Goal: Learn about a topic: Learn about a topic

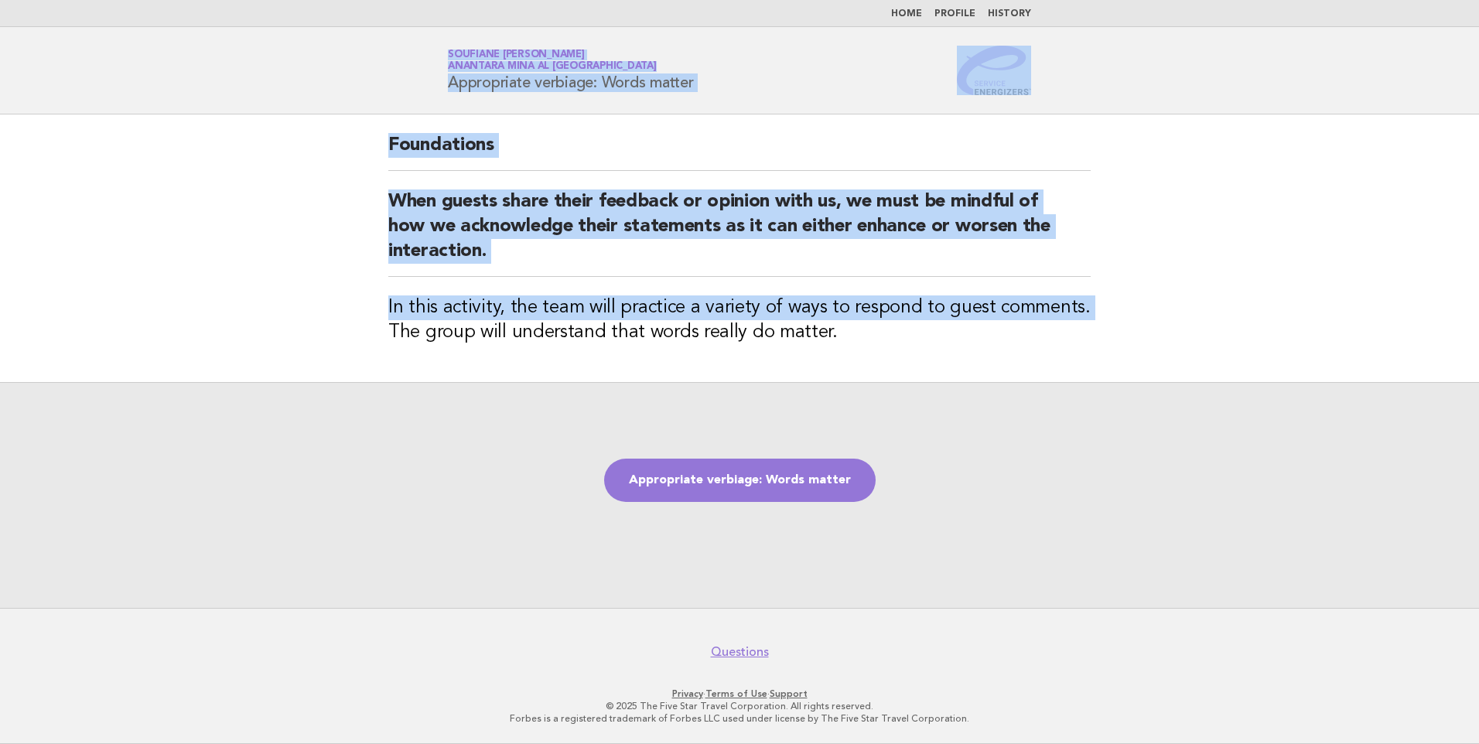
drag, startPoint x: 324, startPoint y: 51, endPoint x: 379, endPoint y: 333, distance: 286.9
click at [379, 333] on body "Home Profile History Service Energizers Soufiane Ait Boumallassa Anantara Mina …" at bounding box center [739, 372] width 1479 height 744
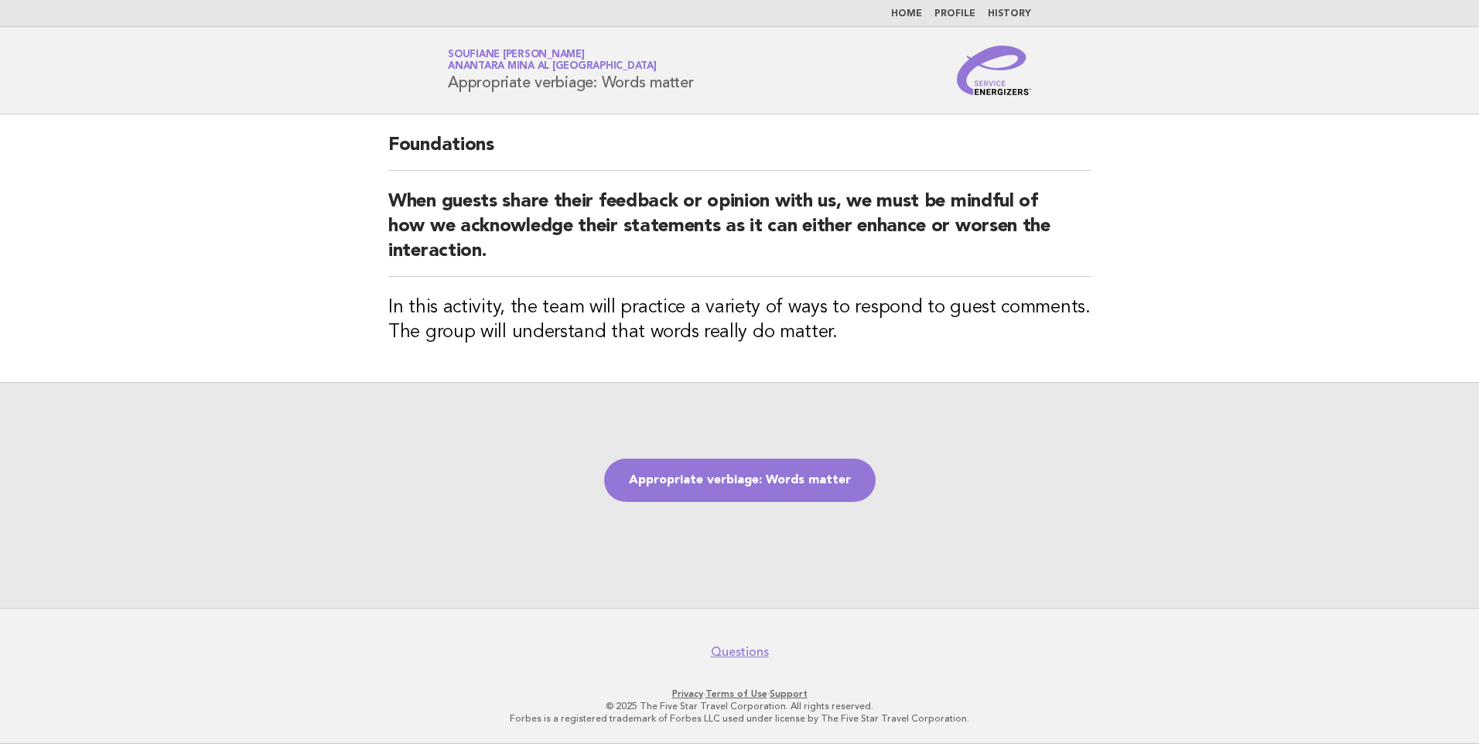
click at [774, 426] on div "Appropriate verbiage: Words matter" at bounding box center [739, 495] width 1479 height 226
click at [703, 491] on link "Appropriate verbiage: Words matter" at bounding box center [740, 480] width 272 height 43
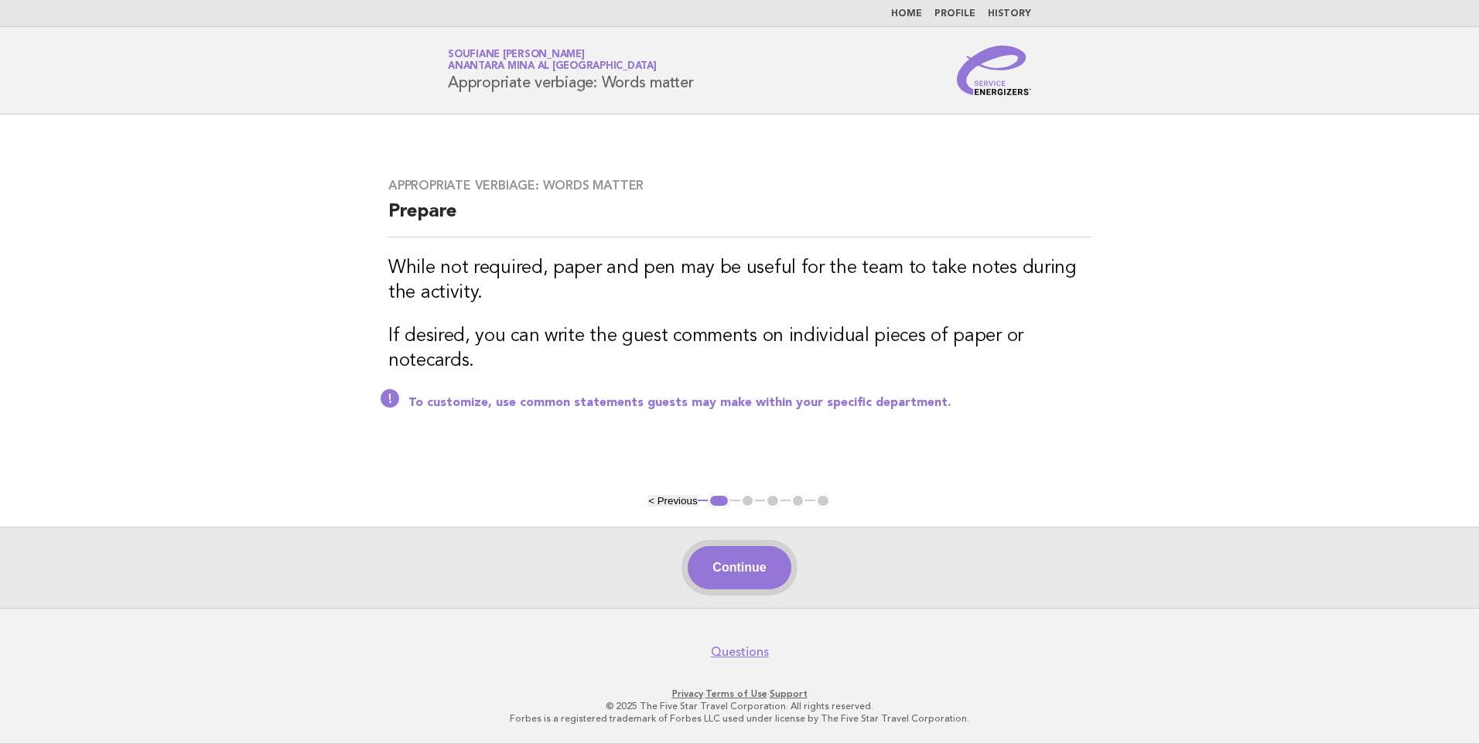
click at [733, 571] on button "Continue" at bounding box center [739, 567] width 103 height 43
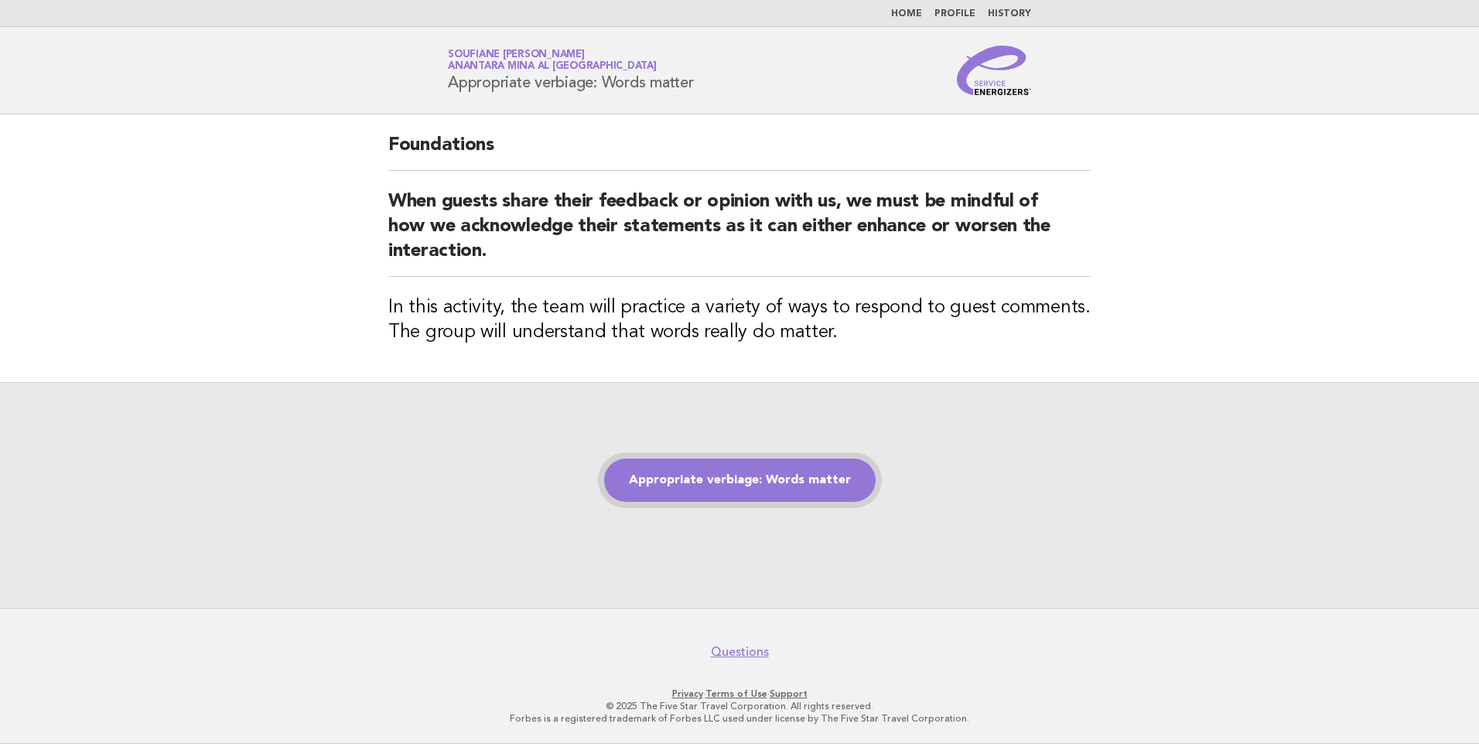
click at [764, 495] on link "Appropriate verbiage: Words matter" at bounding box center [740, 480] width 272 height 43
click at [727, 480] on link "Appropriate verbiage: Words matter" at bounding box center [740, 480] width 272 height 43
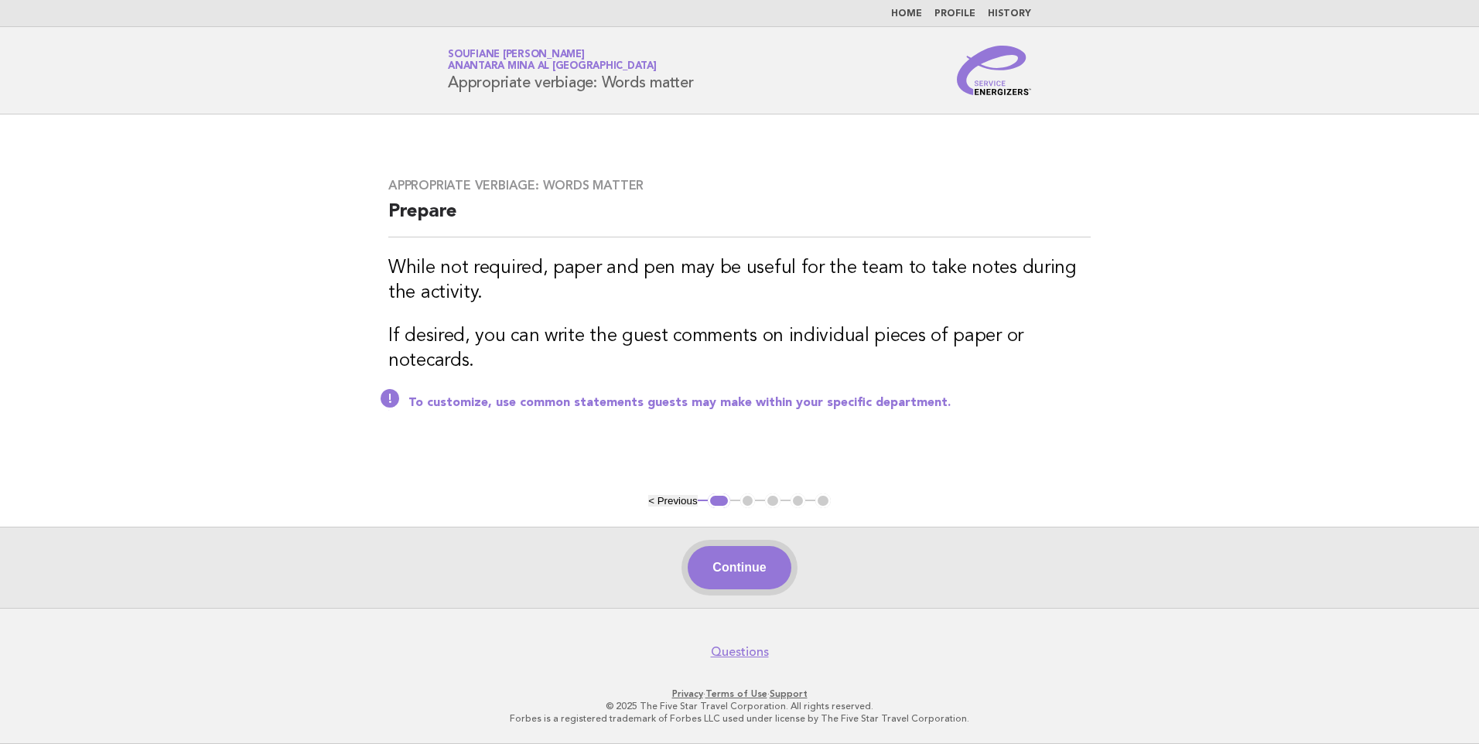
click at [730, 572] on button "Continue" at bounding box center [739, 567] width 103 height 43
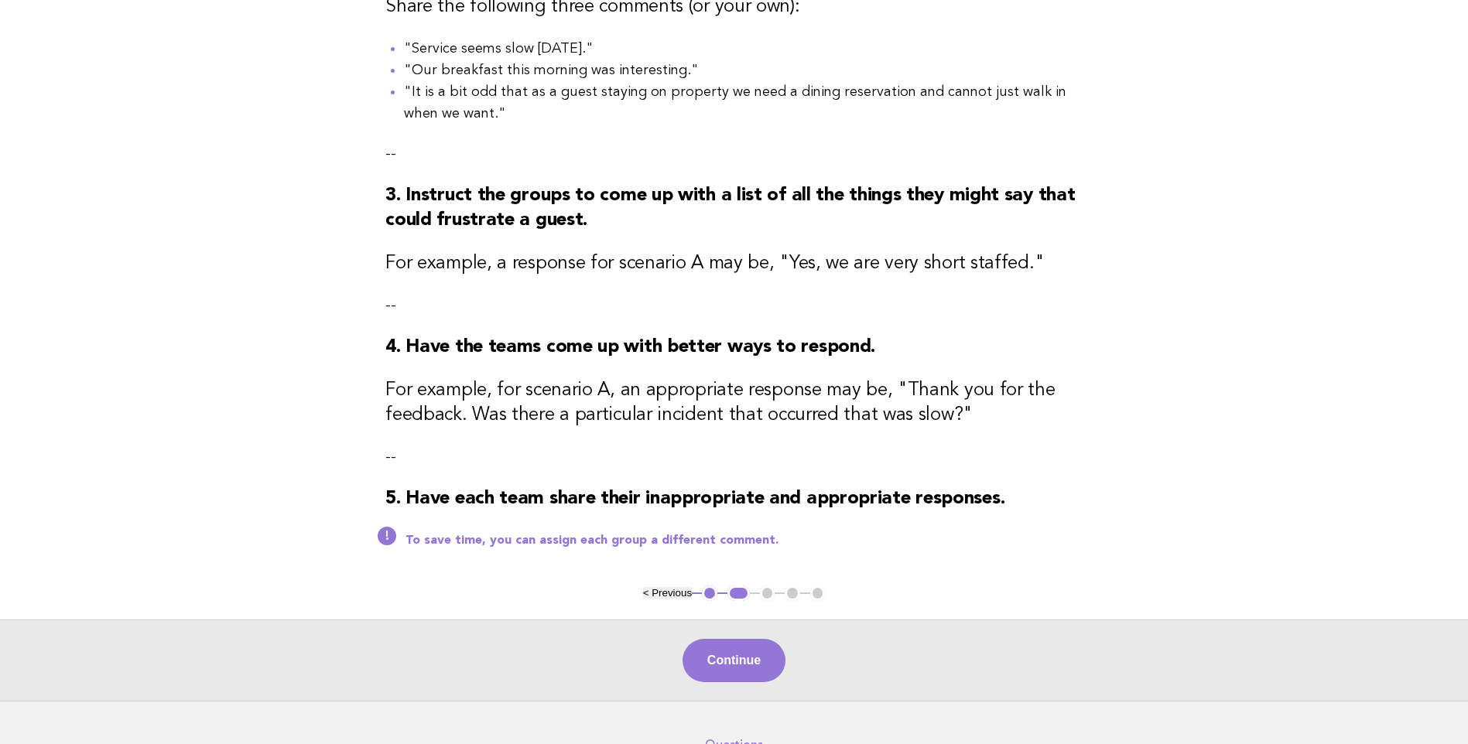
scroll to position [494, 0]
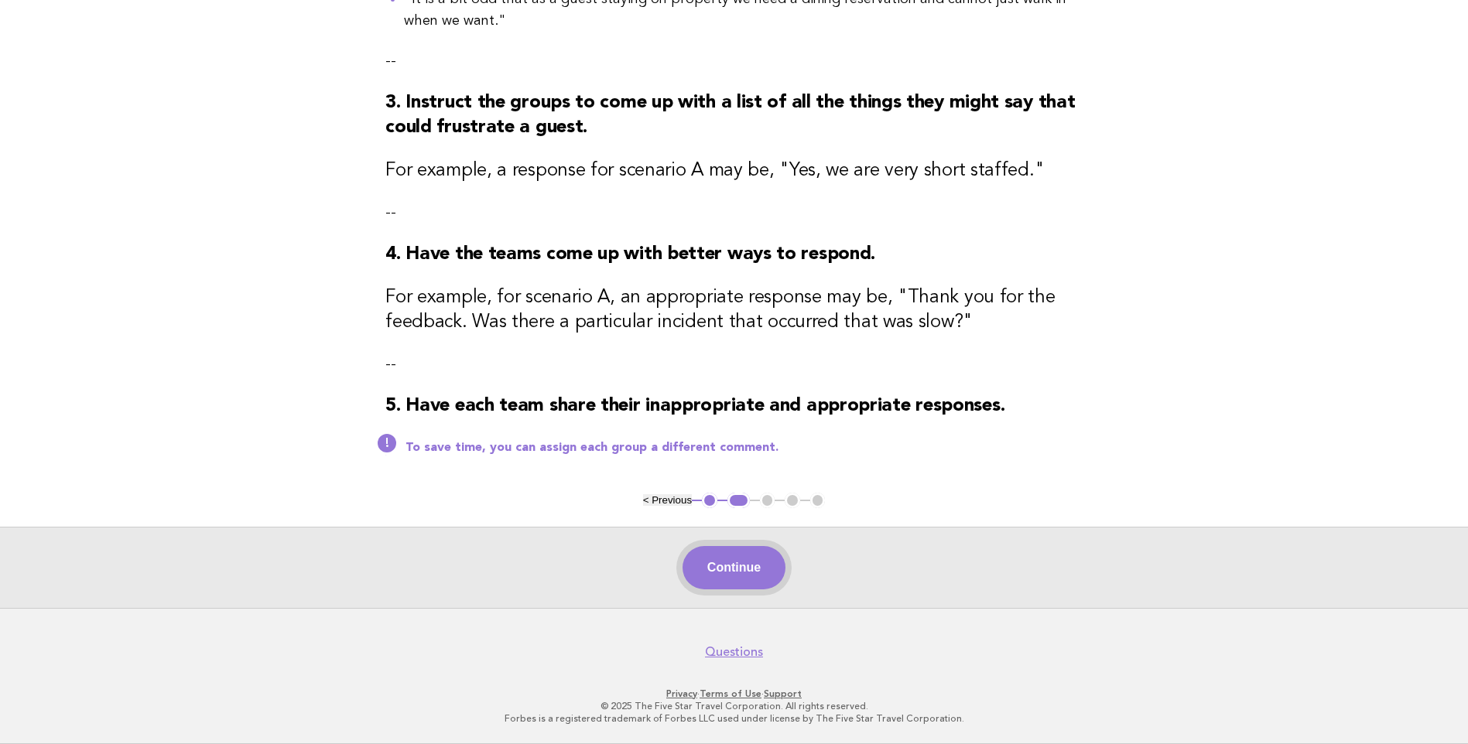
click at [730, 568] on button "Continue" at bounding box center [733, 567] width 103 height 43
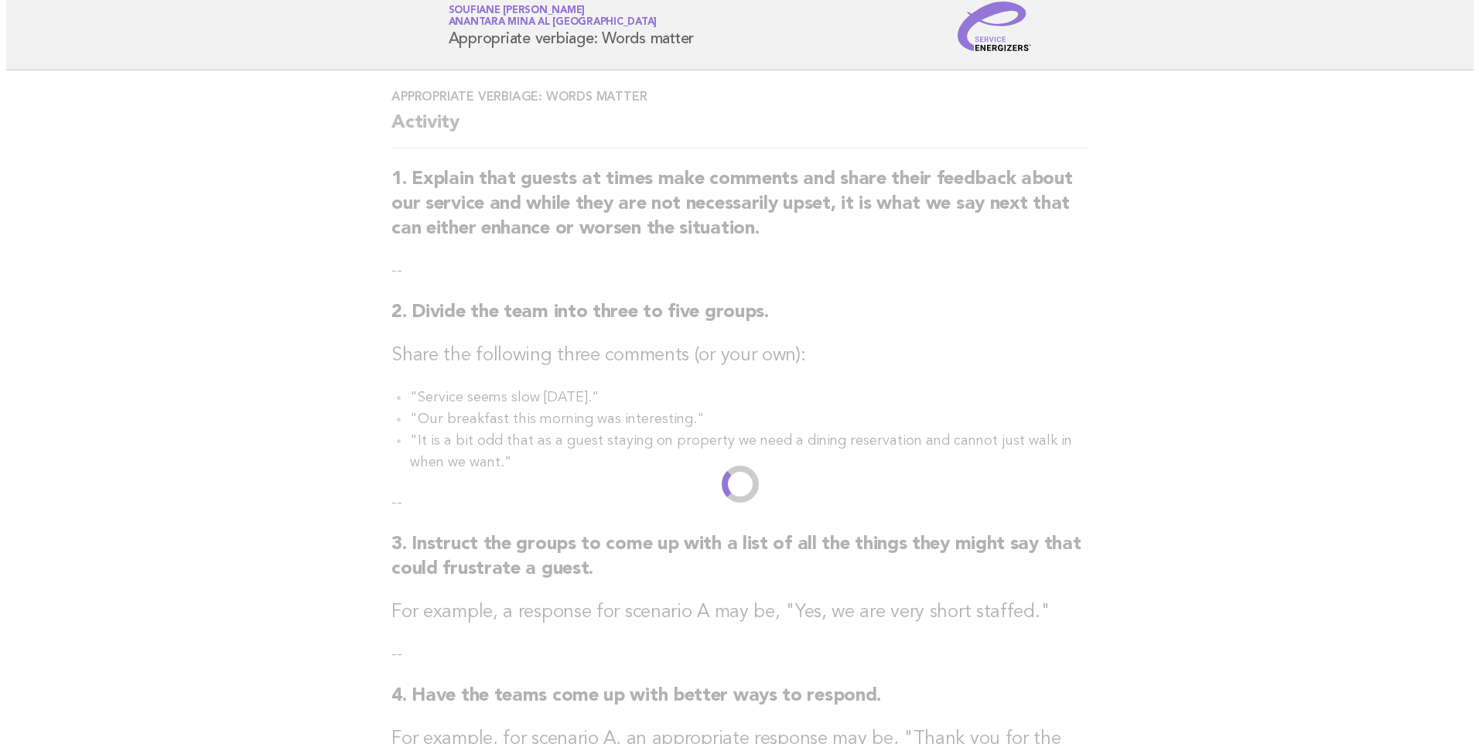
scroll to position [0, 0]
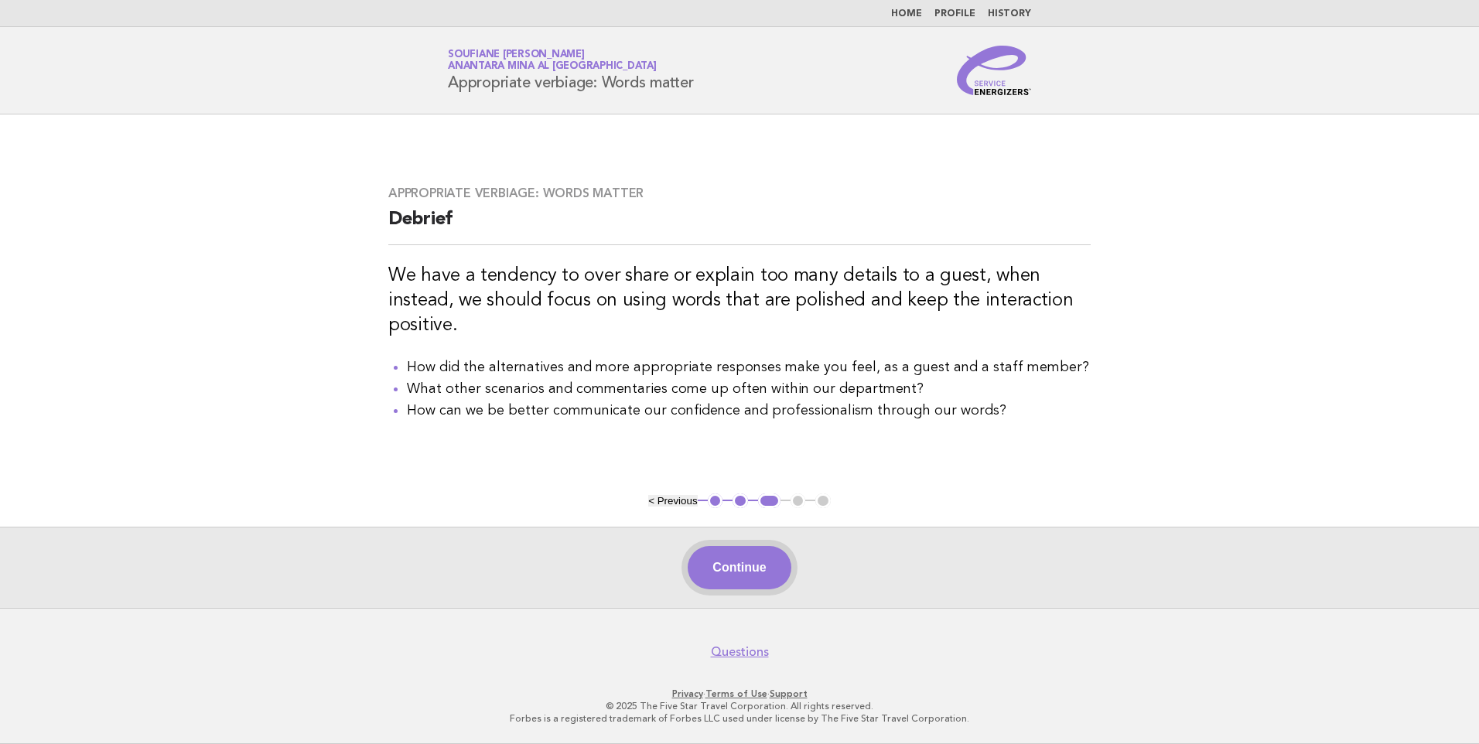
click at [737, 574] on button "Continue" at bounding box center [739, 567] width 103 height 43
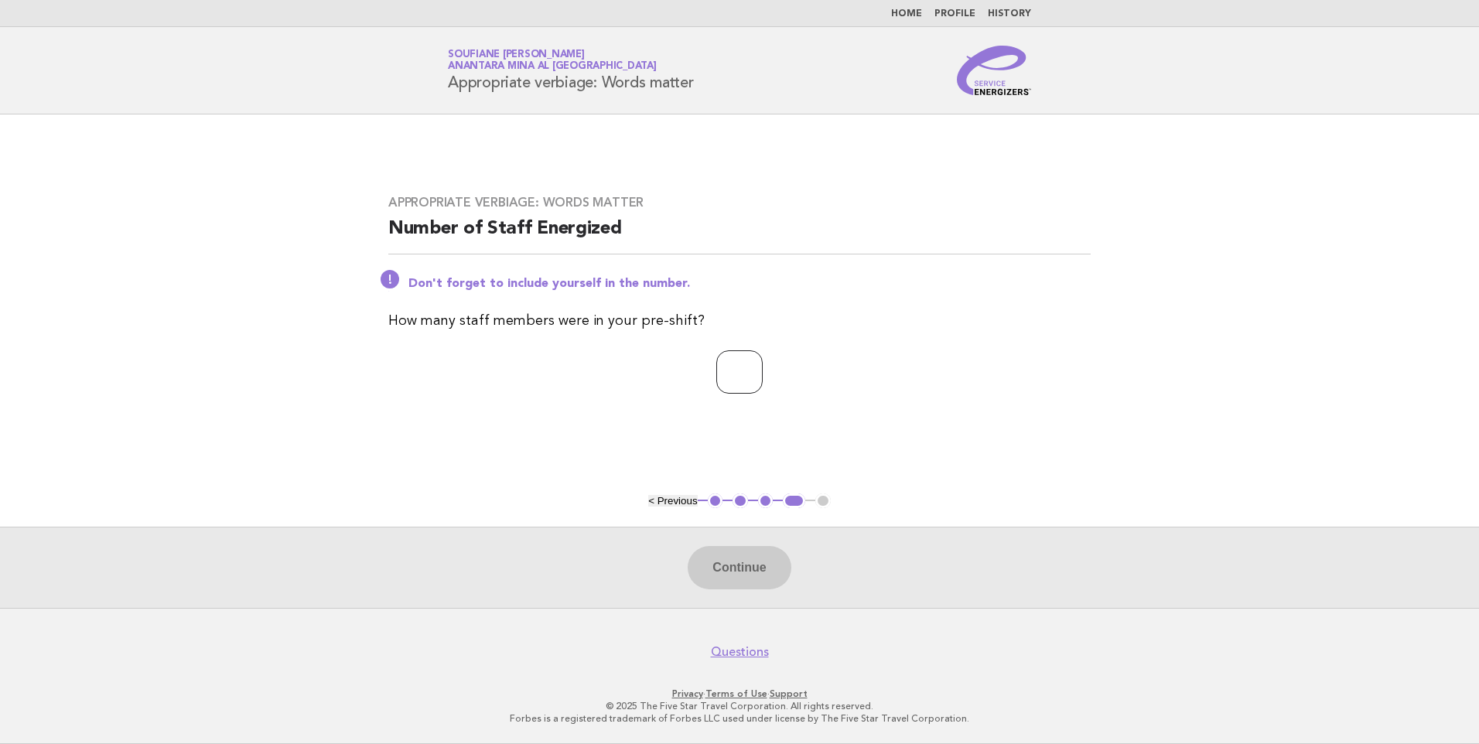
click at [743, 377] on input "number" at bounding box center [739, 371] width 46 height 43
type input "*"
click at [730, 562] on button "Continue" at bounding box center [739, 567] width 103 height 43
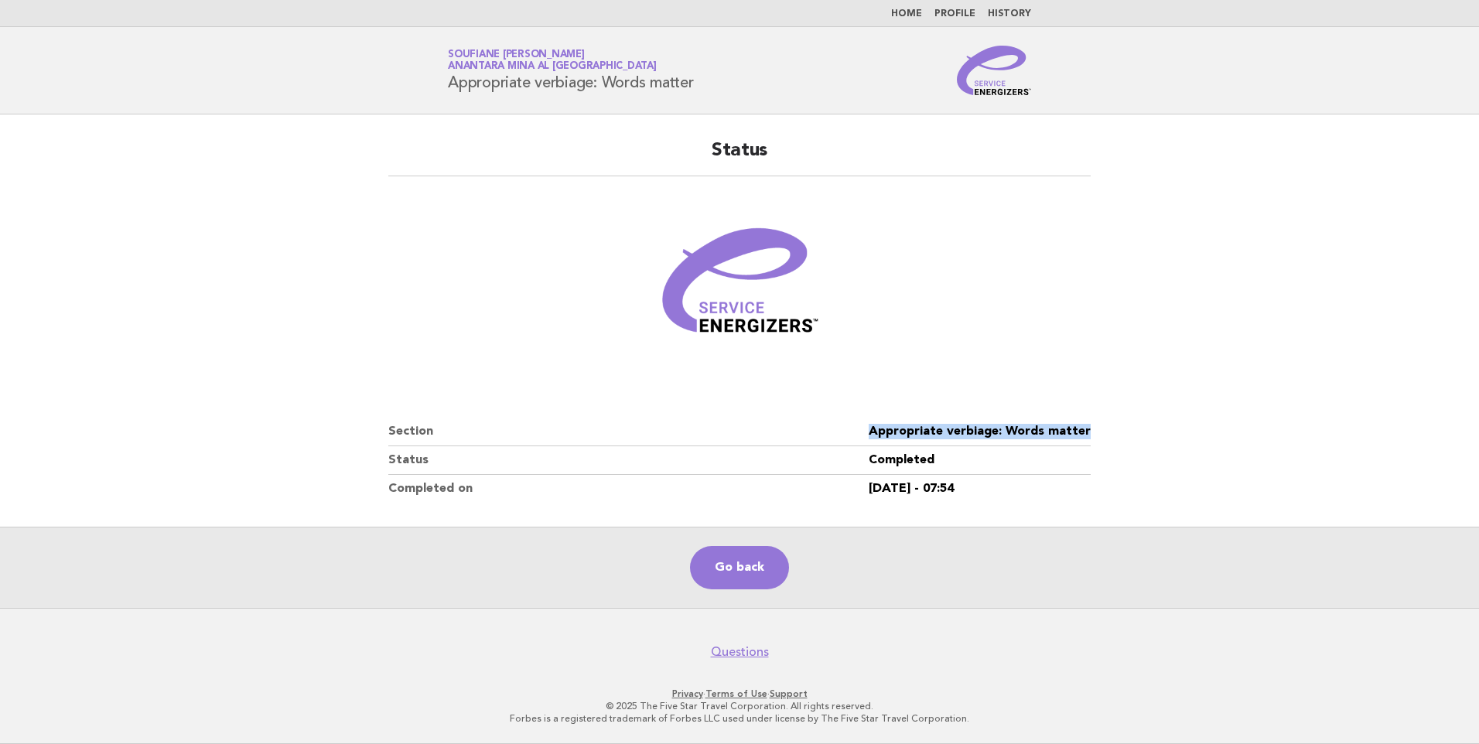
drag, startPoint x: 1067, startPoint y: 431, endPoint x: 853, endPoint y: 432, distance: 214.3
click at [853, 432] on div "Status Section Appropriate verbiage: Words matter Status Completed Completed on…" at bounding box center [740, 321] width 740 height 402
copy dl "Appropriate verbiage: Words matter"
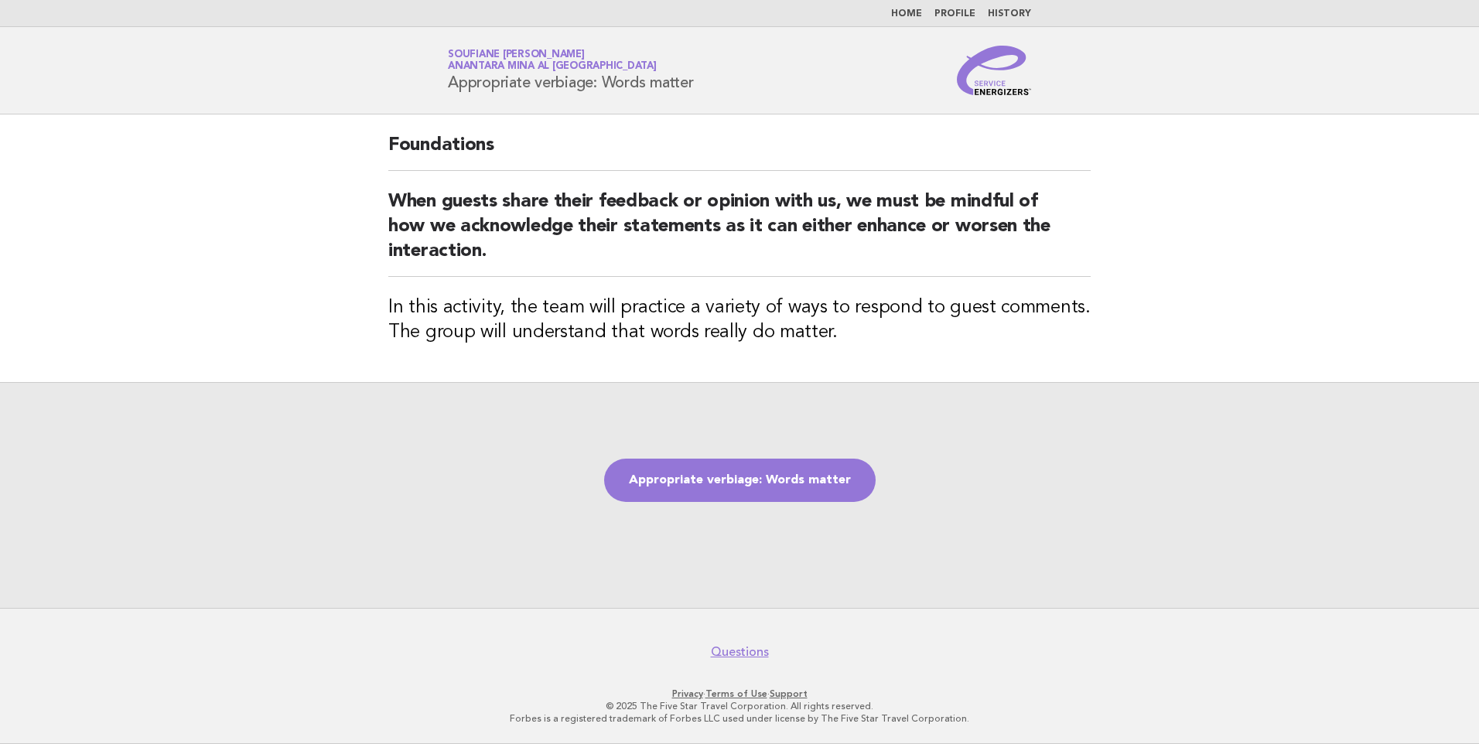
click at [689, 566] on div "Appropriate verbiage: Words matter" at bounding box center [739, 495] width 1479 height 226
click at [696, 480] on link "Appropriate verbiage: Words matter" at bounding box center [740, 480] width 272 height 43
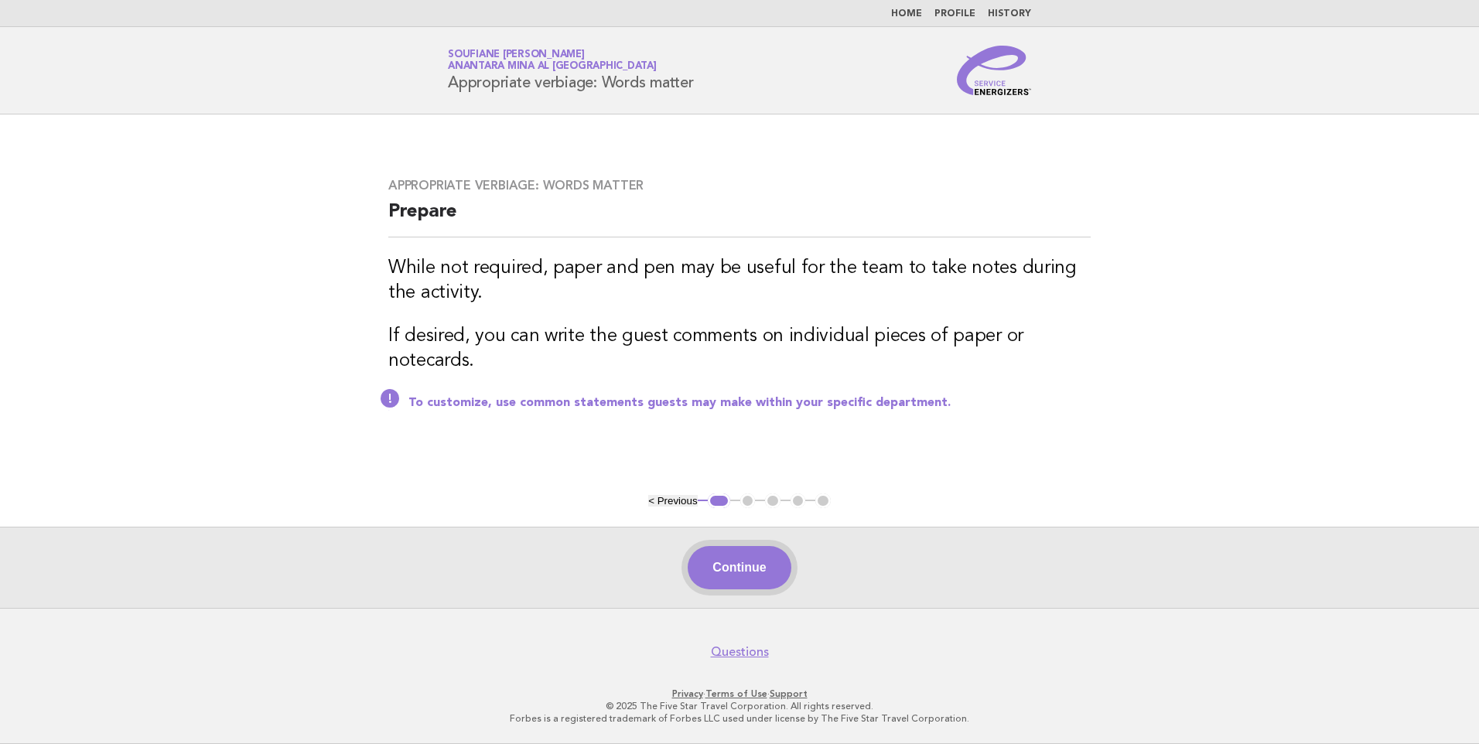
click at [721, 575] on button "Continue" at bounding box center [739, 567] width 103 height 43
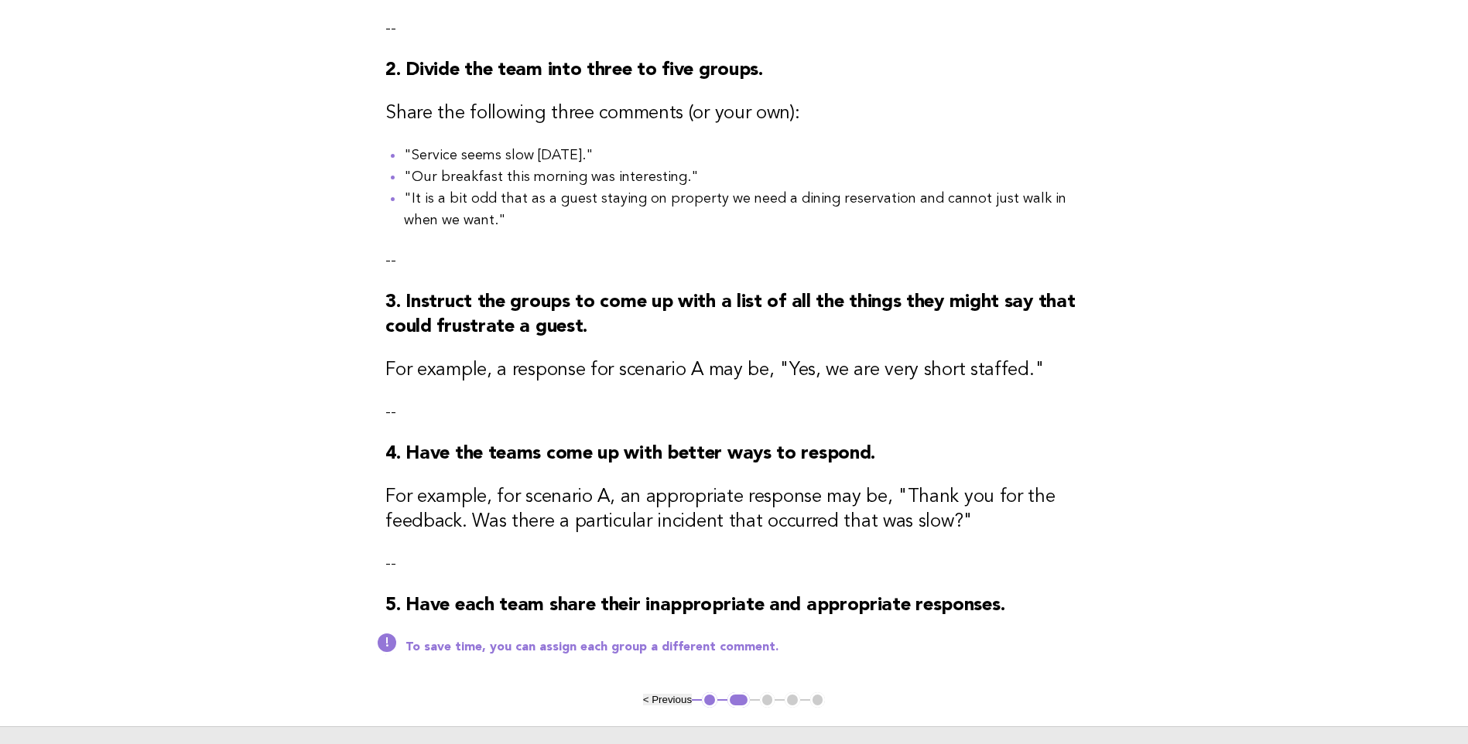
scroll to position [494, 0]
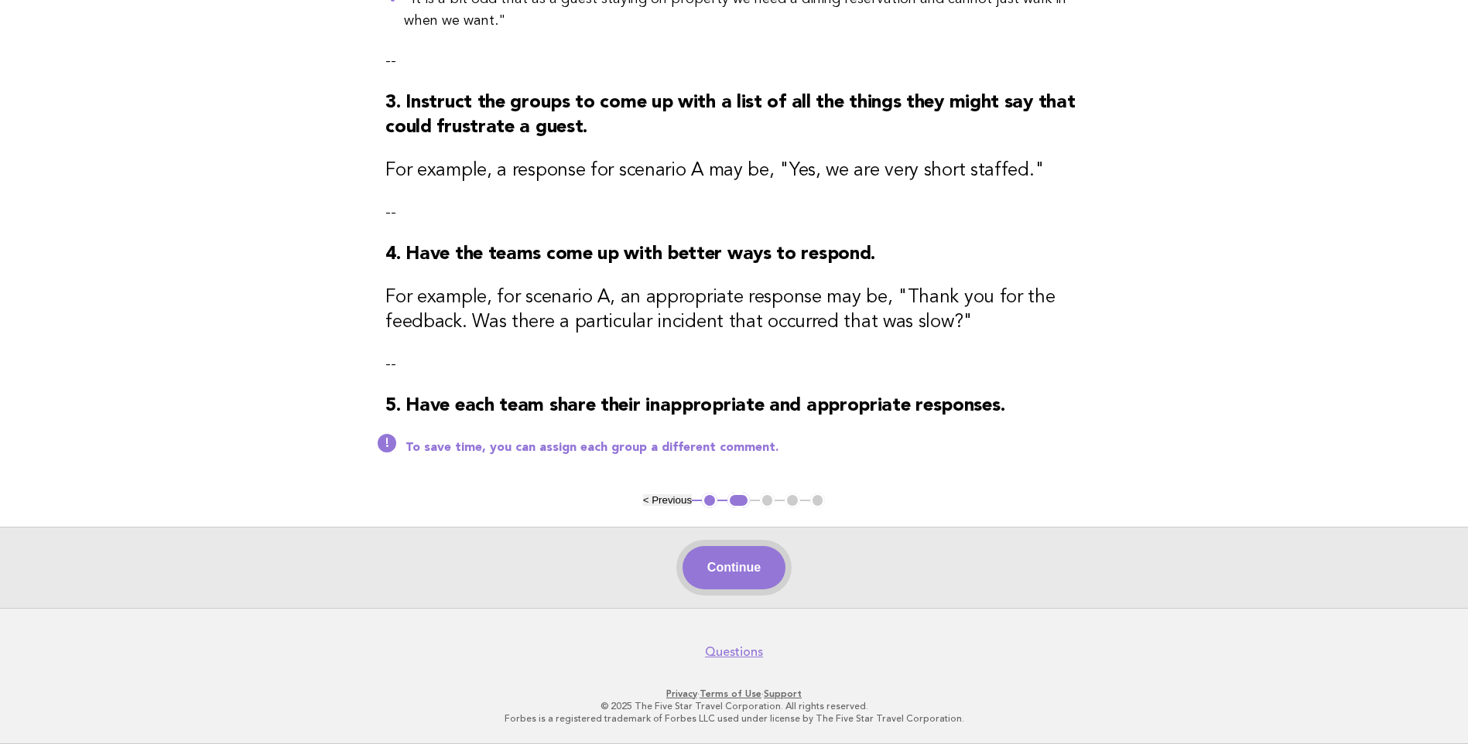
click at [727, 583] on button "Continue" at bounding box center [733, 567] width 103 height 43
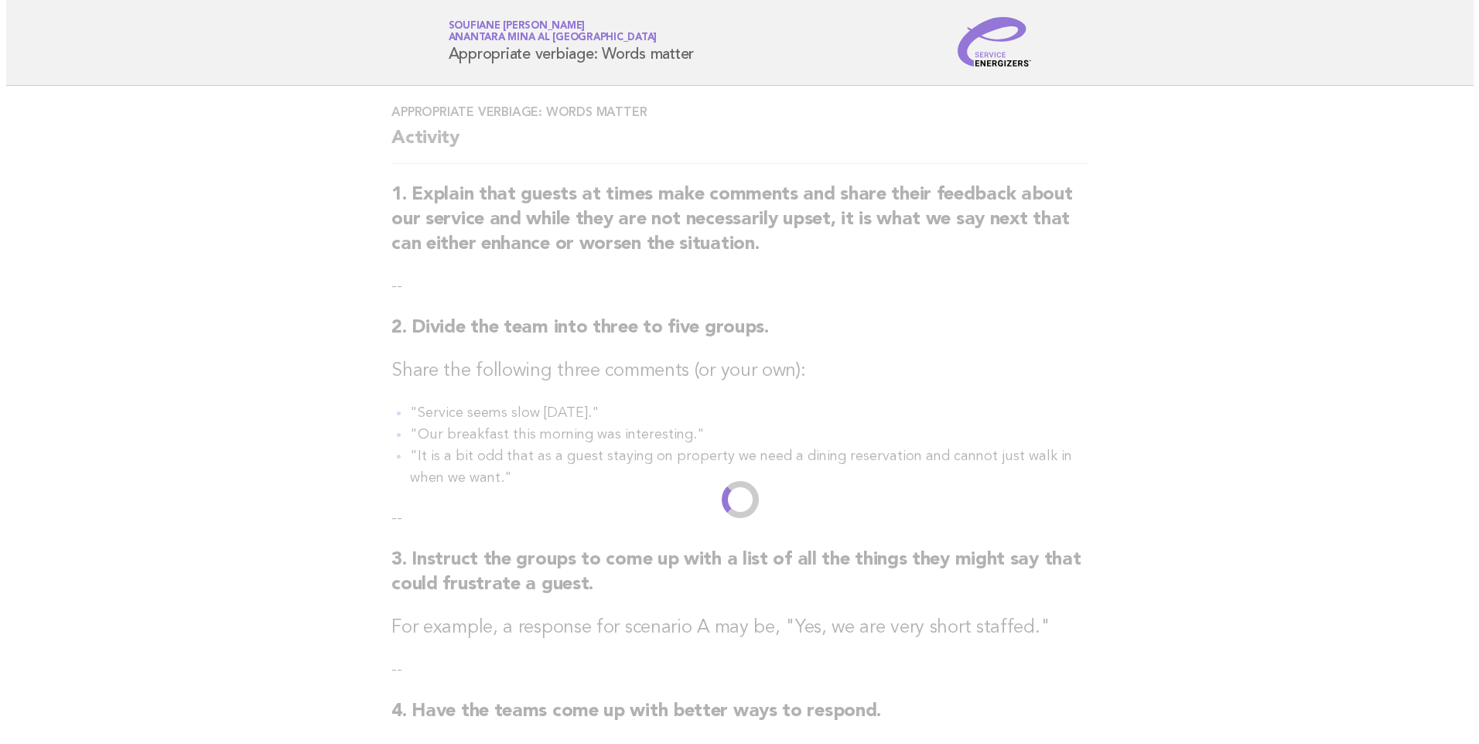
scroll to position [0, 0]
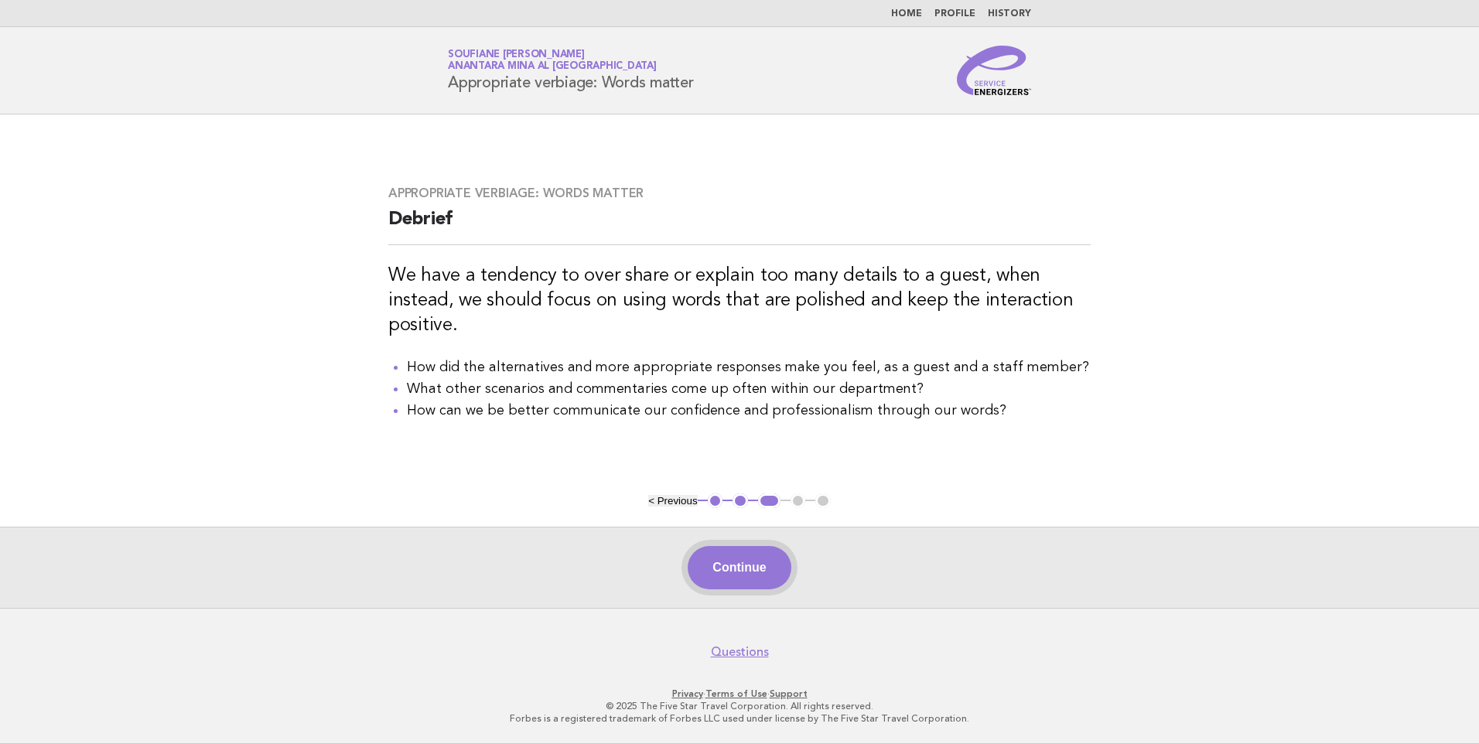
click at [734, 569] on button "Continue" at bounding box center [739, 567] width 103 height 43
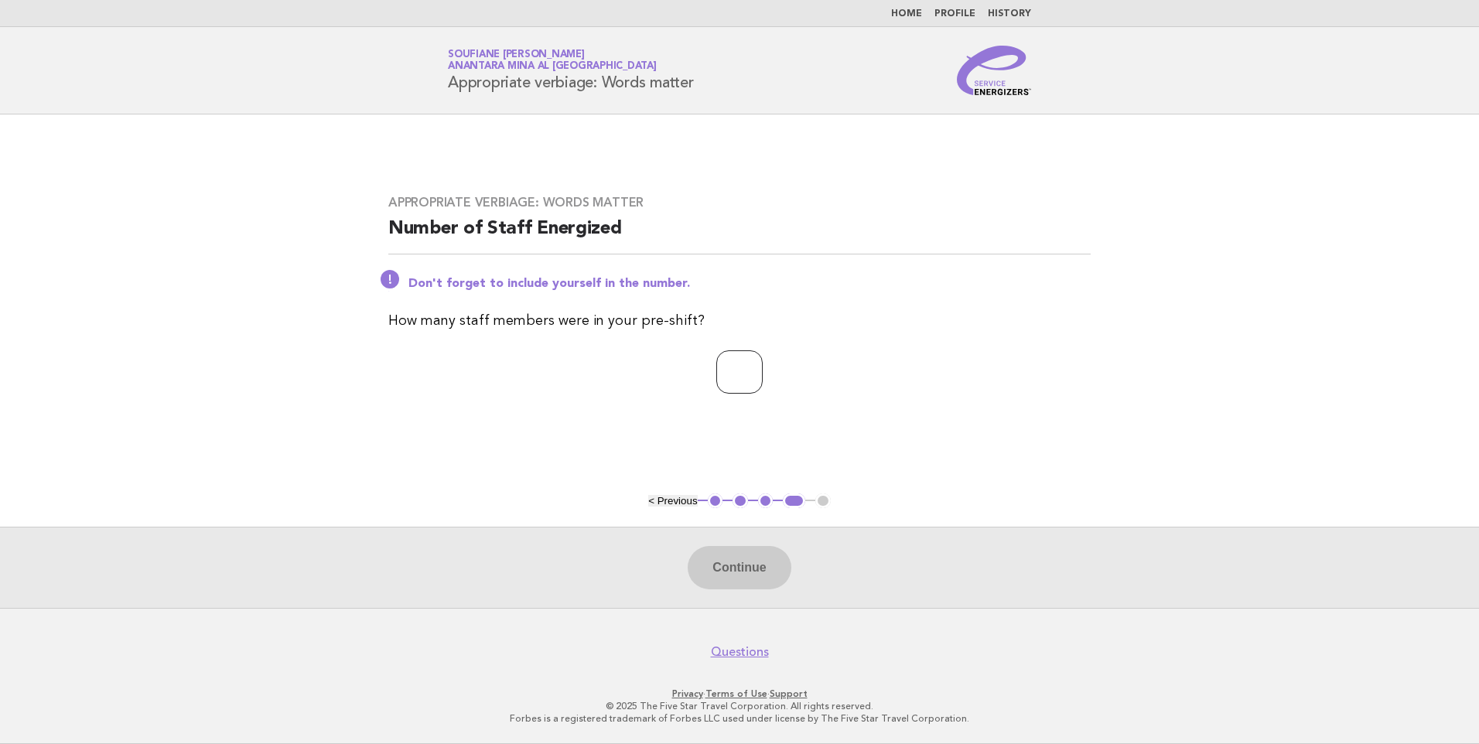
click at [740, 364] on input "number" at bounding box center [739, 371] width 46 height 43
type input "*"
click at [736, 566] on button "Continue" at bounding box center [739, 567] width 103 height 43
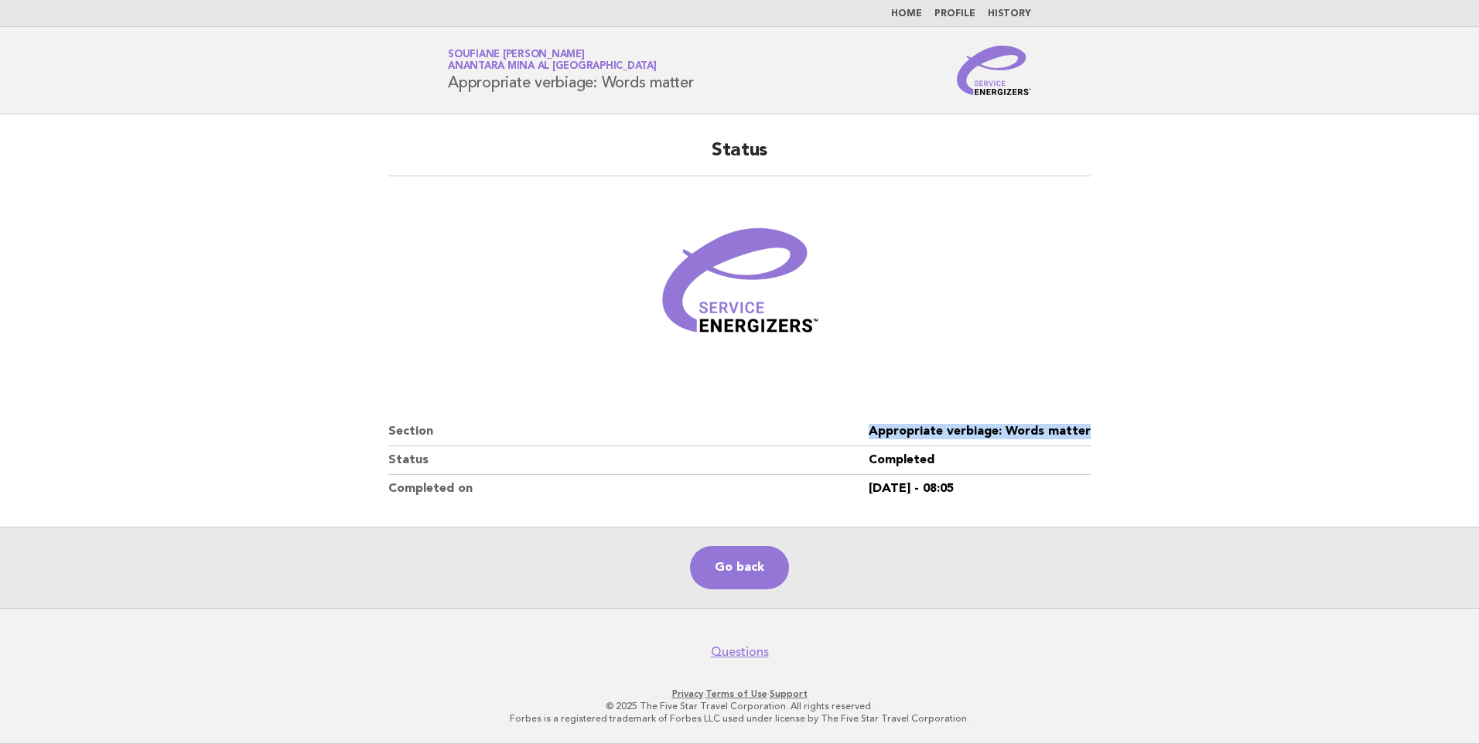
drag, startPoint x: 1096, startPoint y: 433, endPoint x: 871, endPoint y: 432, distance: 225.1
click at [871, 432] on div "Status Section Appropriate verbiage: Words matter Status Completed Completed on…" at bounding box center [740, 321] width 740 height 402
copy dl "Appropriate verbiage: Words matter"
